Goal: Navigation & Orientation: Find specific page/section

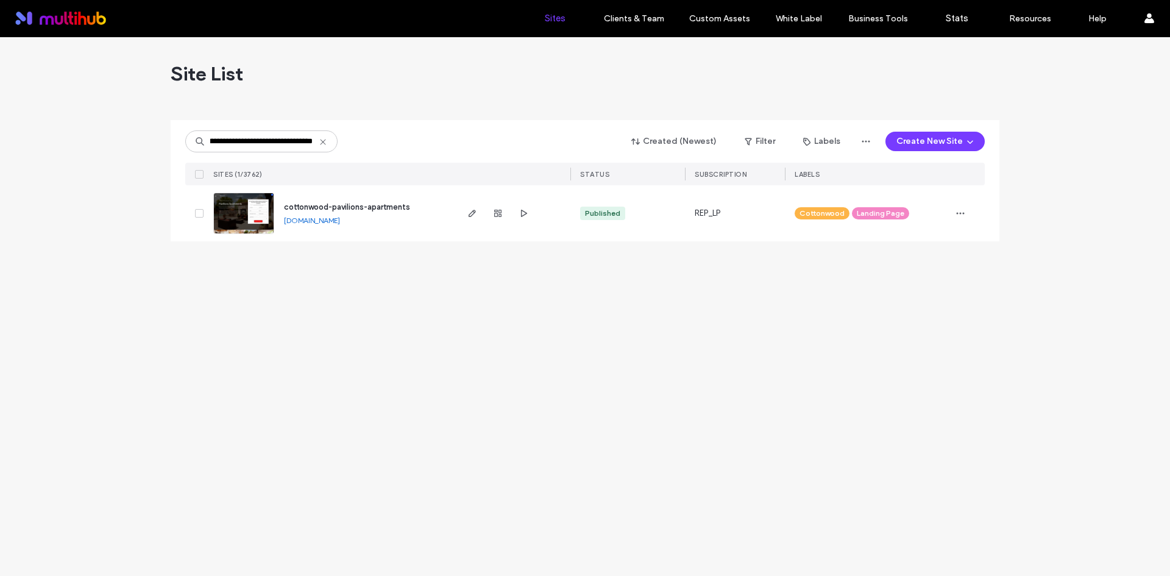
type input "**********"
click at [498, 211] on use "button" at bounding box center [497, 213] width 7 height 7
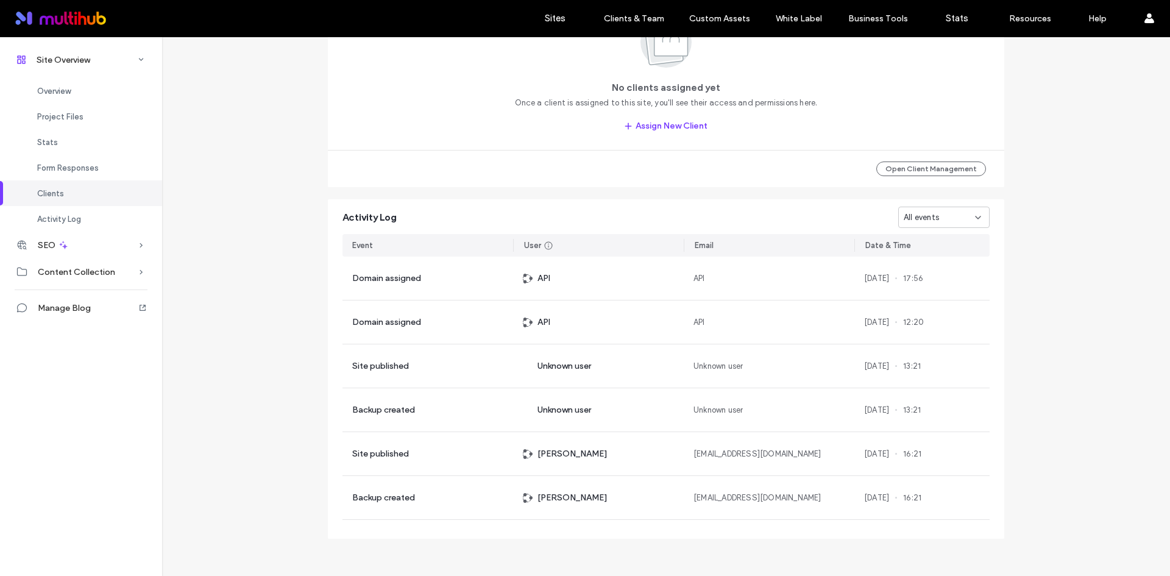
scroll to position [1106, 0]
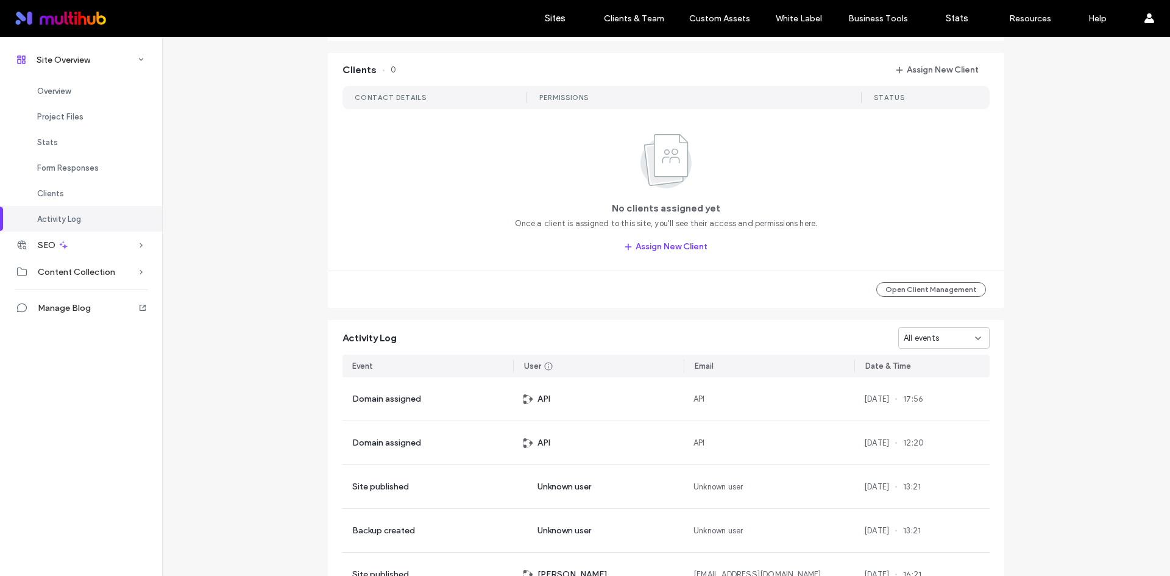
scroll to position [923, 0]
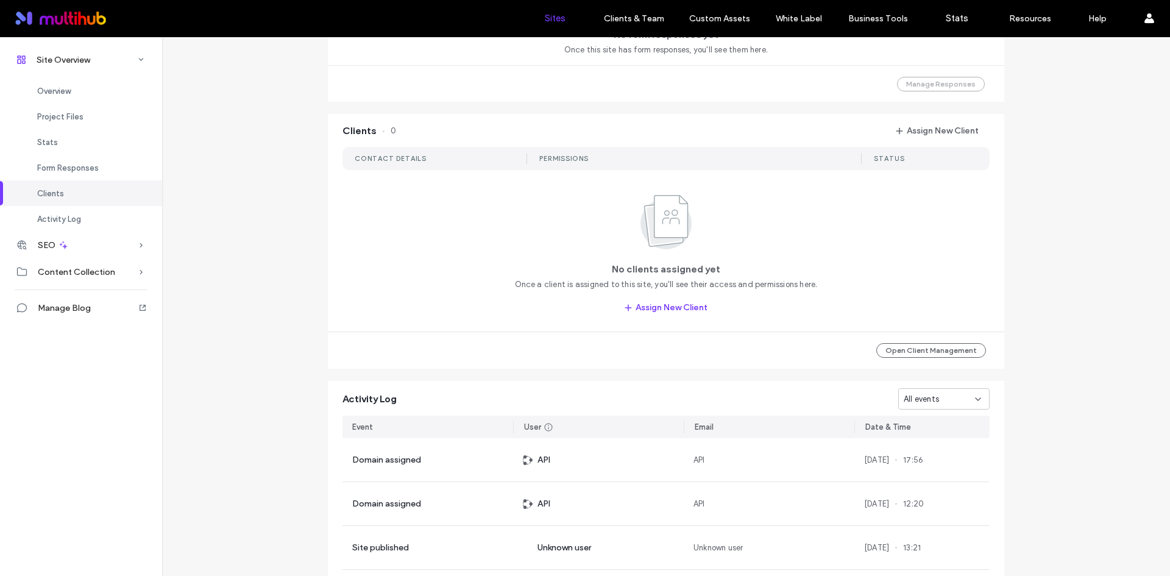
click at [556, 12] on link "Sites" at bounding box center [554, 18] width 72 height 37
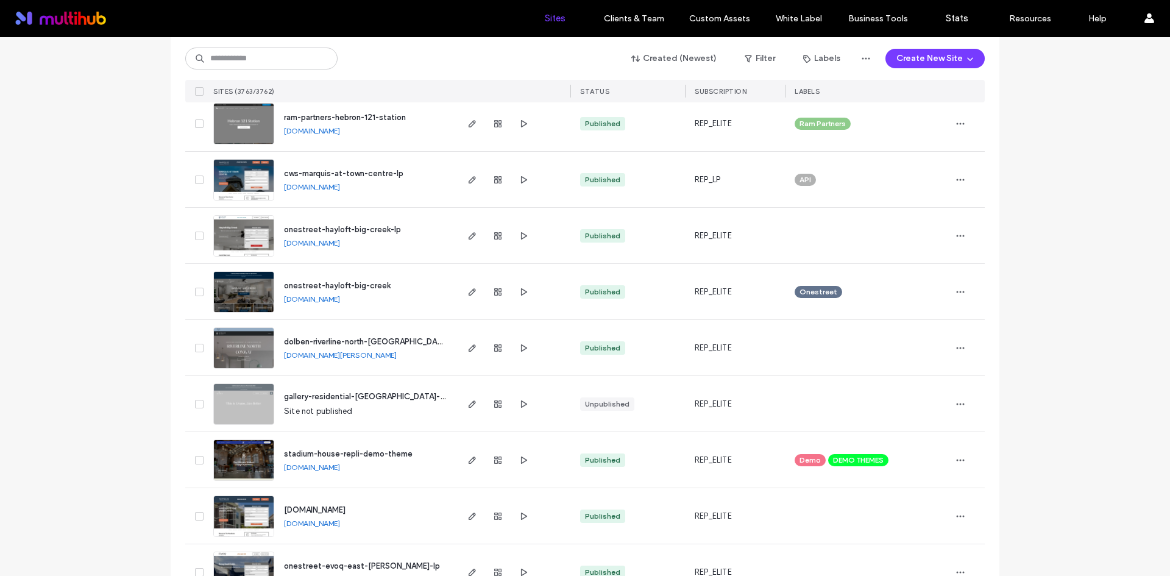
scroll to position [426, 0]
